Goal: Task Accomplishment & Management: Manage account settings

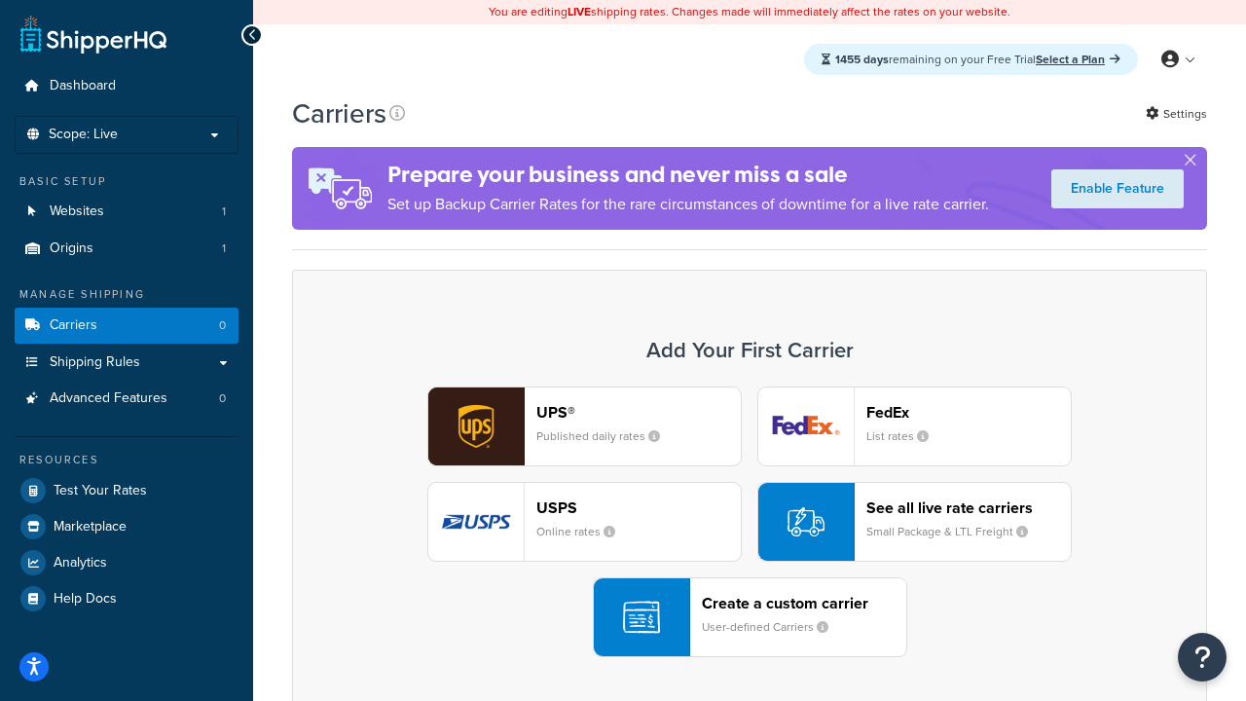
click at [749, 522] on div "UPS® Published daily rates FedEx List rates USPS Online rates See all live rate…" at bounding box center [749, 521] width 874 height 271
click at [968, 412] on header "FedEx" at bounding box center [968, 412] width 204 height 18
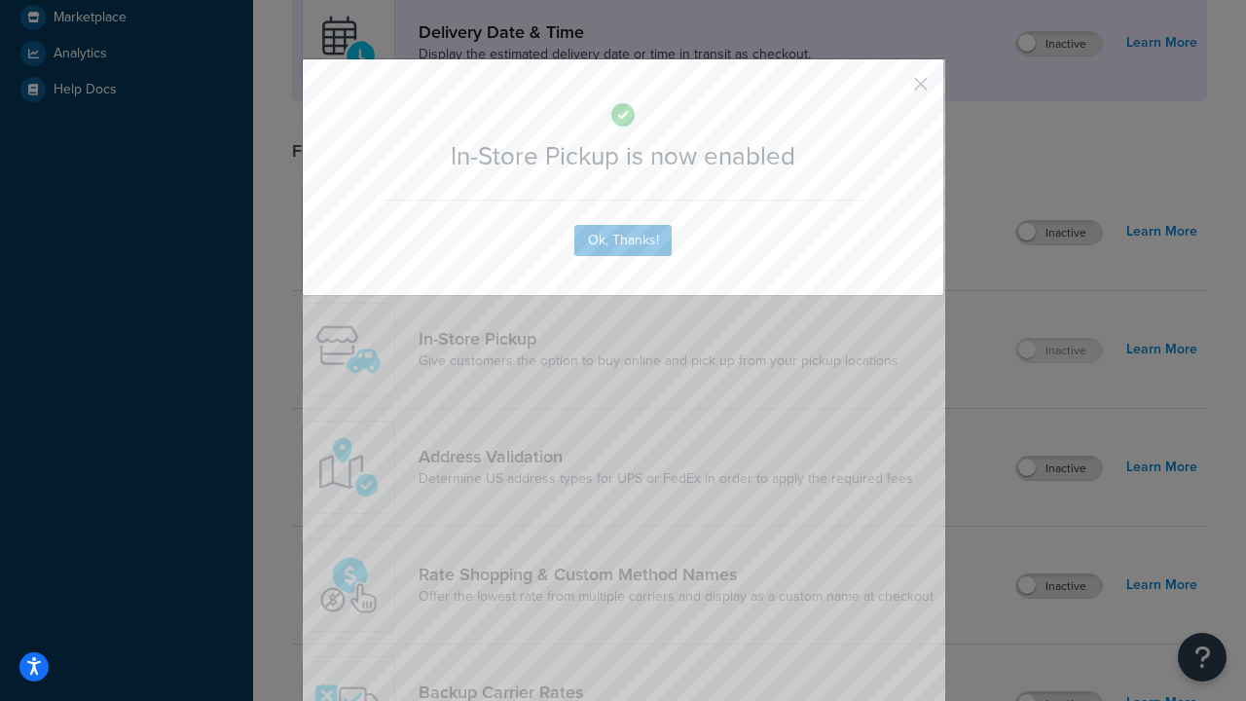
click at [892, 91] on button "button" at bounding box center [892, 91] width 5 height 5
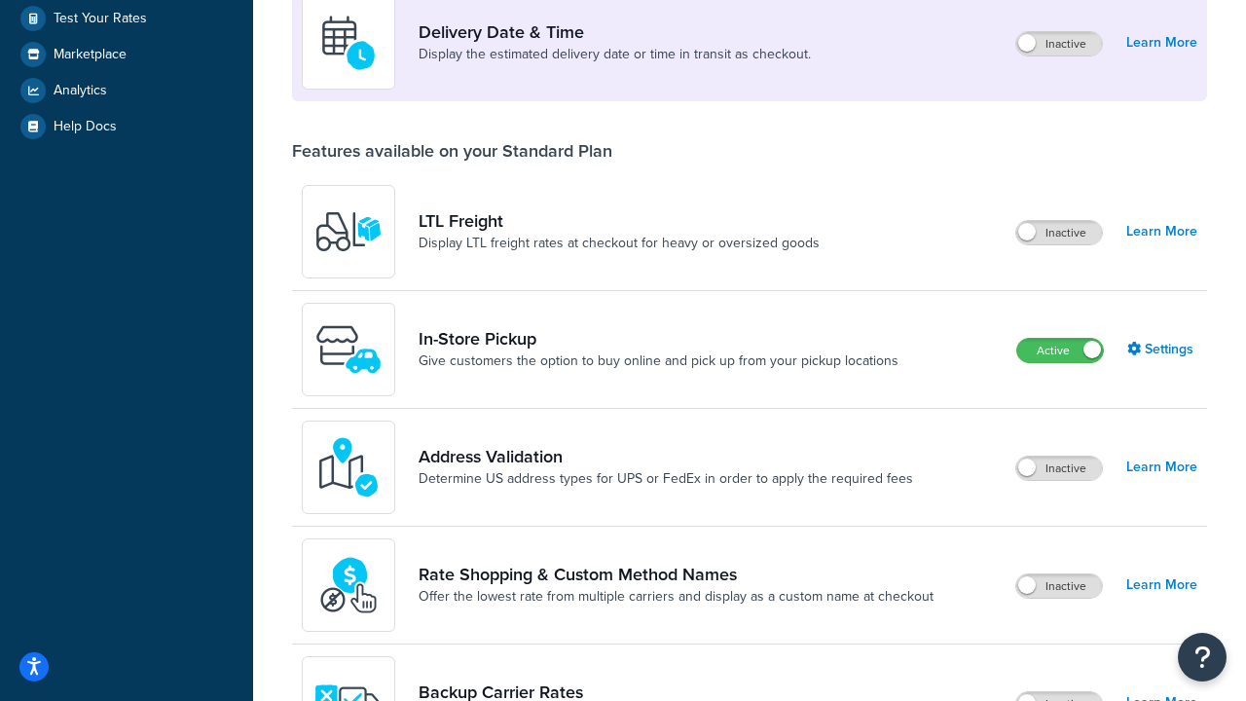
scroll to position [546, 0]
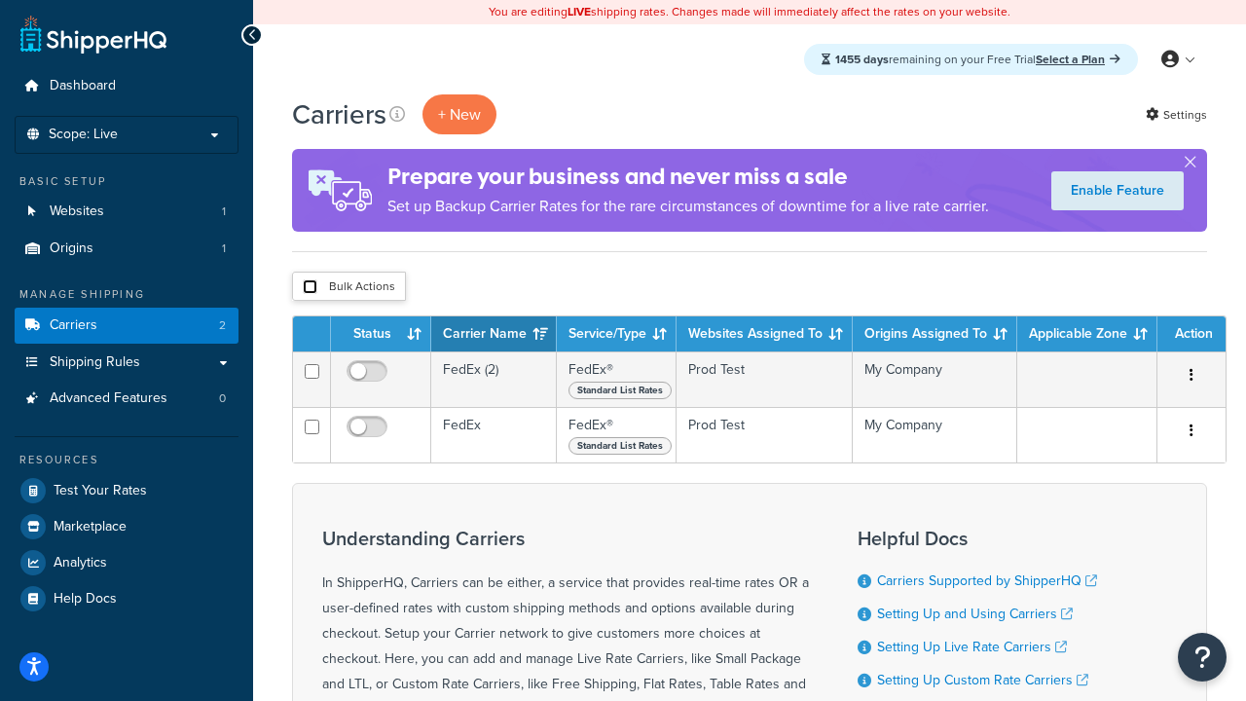
click at [310, 287] on input "checkbox" at bounding box center [310, 286] width 15 height 15
checkbox input "true"
click at [0, 0] on button "Delete" at bounding box center [0, 0] width 0 height 0
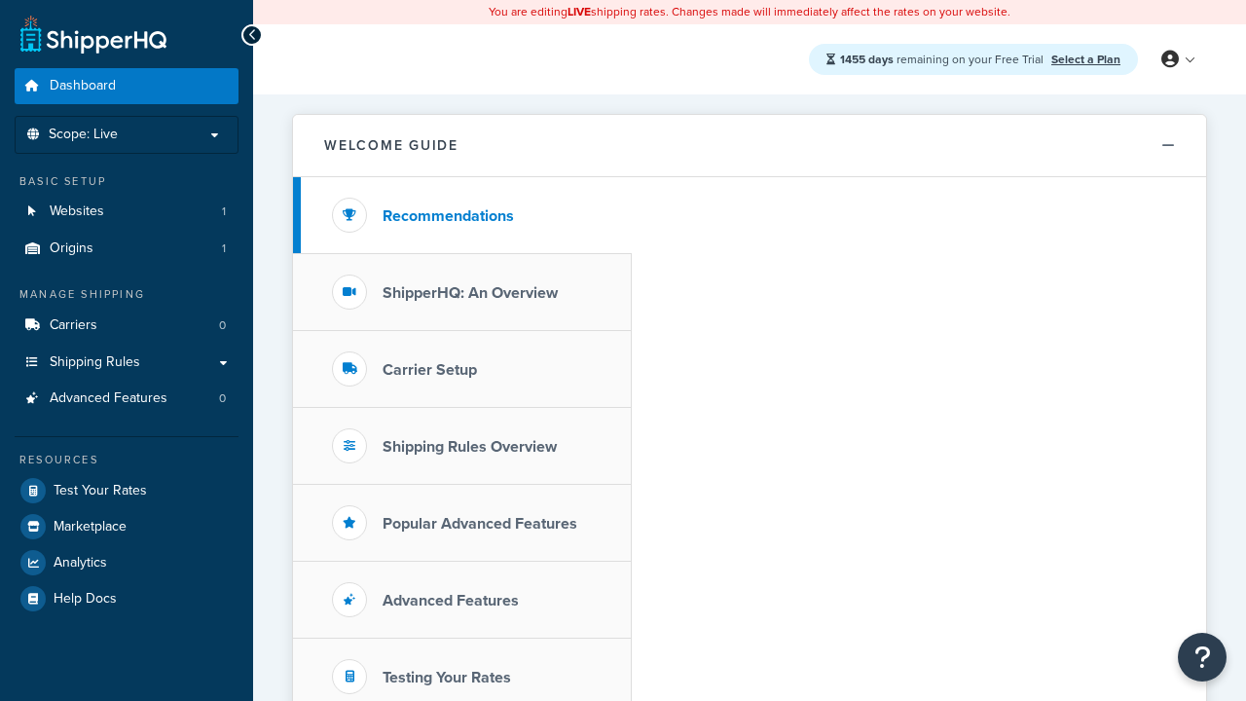
click at [1085, 58] on link "Select a Plan" at bounding box center [1085, 60] width 69 height 18
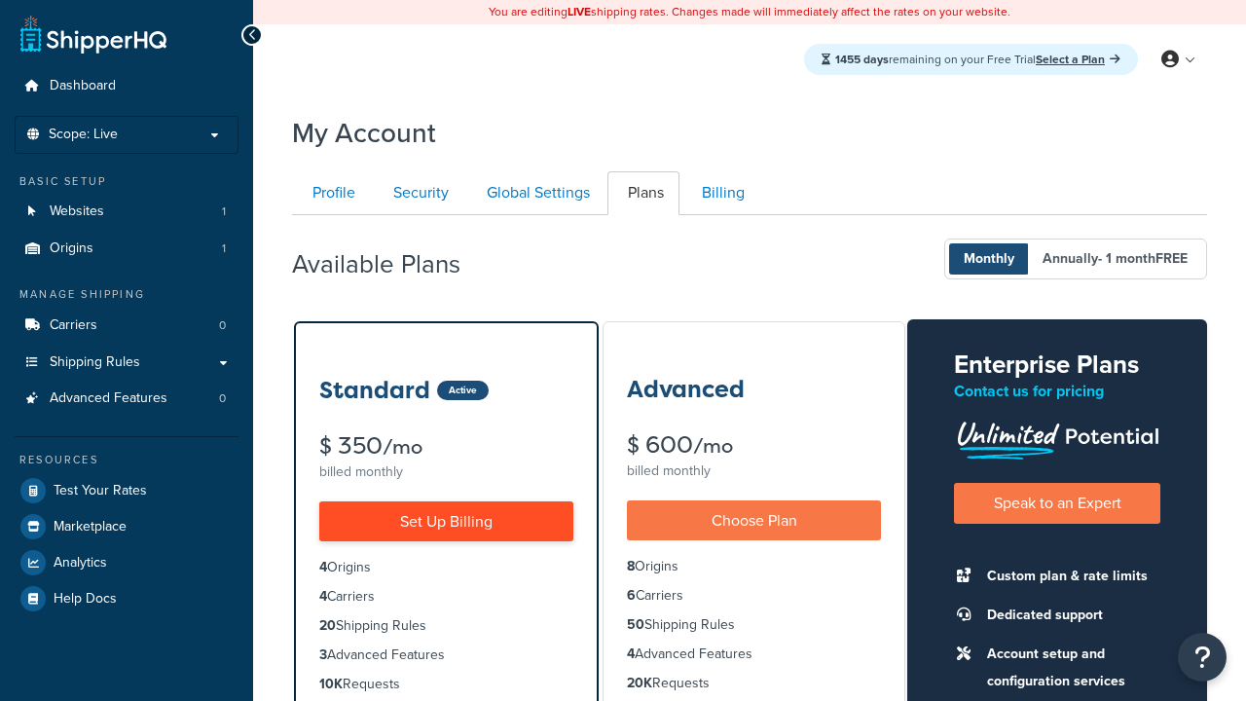
click at [446, 521] on link "Set Up Billing" at bounding box center [446, 521] width 254 height 40
